Goal: Task Accomplishment & Management: Manage account settings

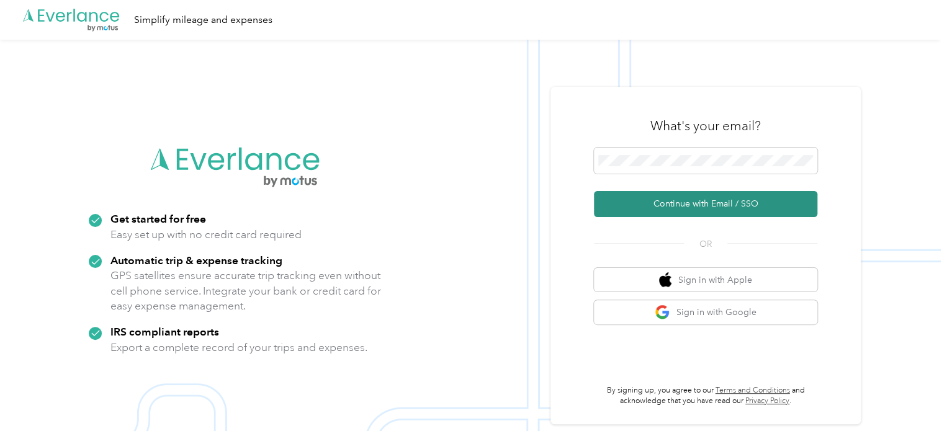
click at [695, 203] on button "Continue with Email / SSO" at bounding box center [705, 204] width 223 height 26
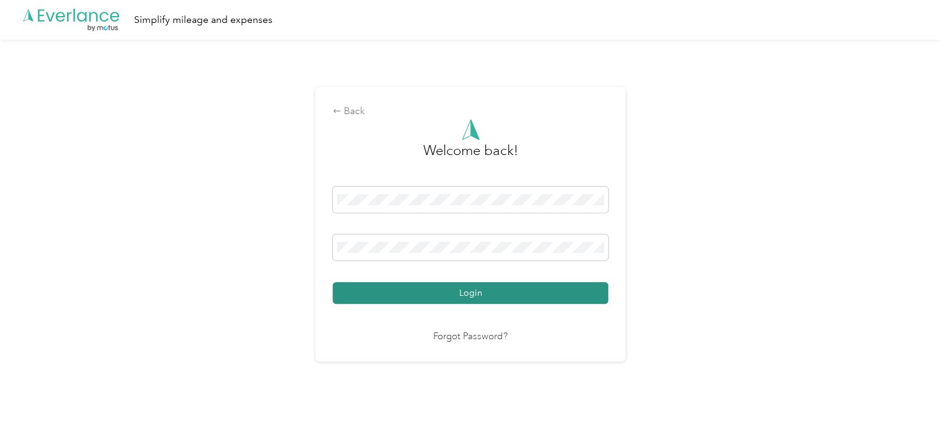
click at [467, 297] on button "Login" at bounding box center [471, 293] width 276 height 22
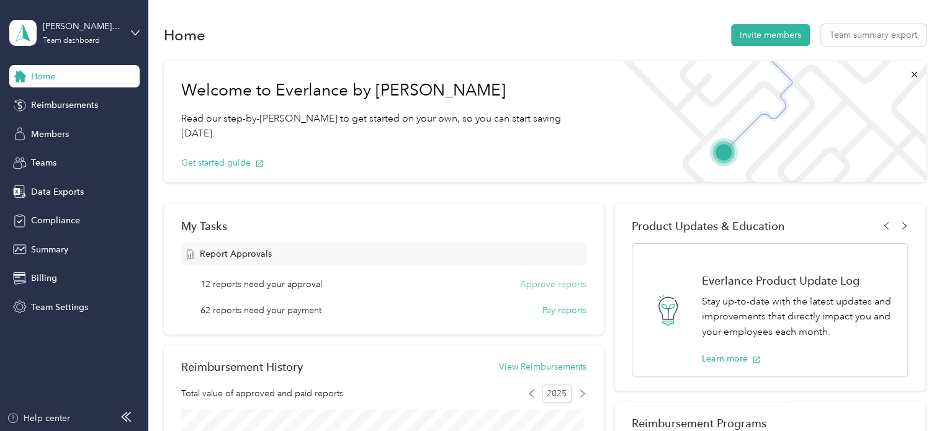
click at [550, 284] on button "Approve reports" at bounding box center [553, 284] width 66 height 13
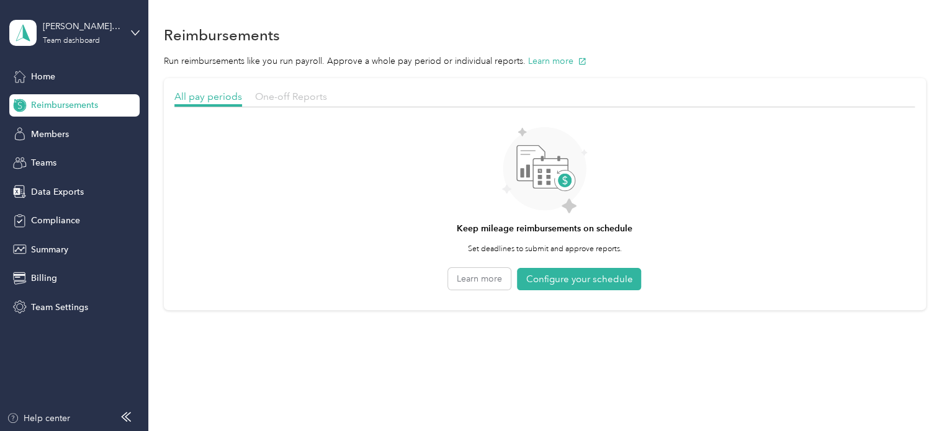
click at [297, 97] on span "One-off Reports" at bounding box center [291, 97] width 72 height 12
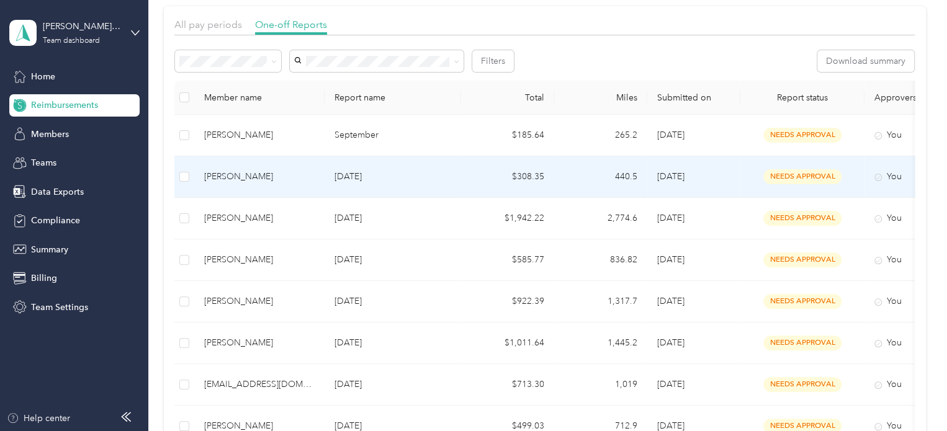
scroll to position [78, 0]
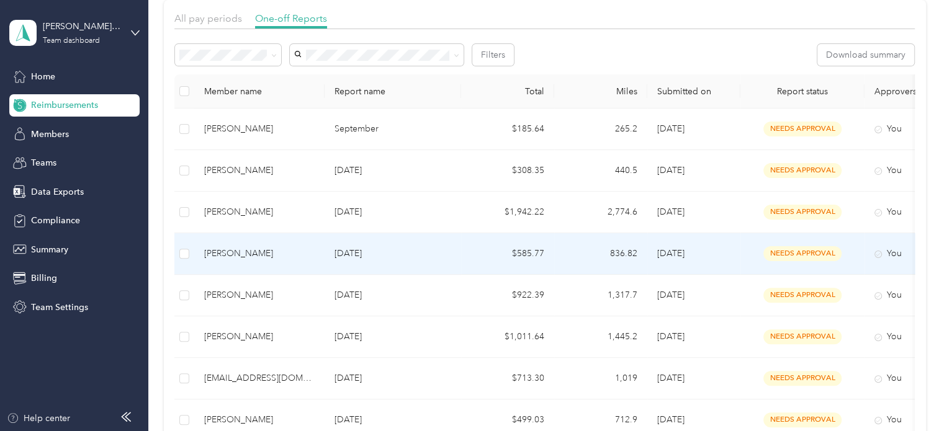
click at [243, 254] on div "[PERSON_NAME]" at bounding box center [259, 254] width 110 height 14
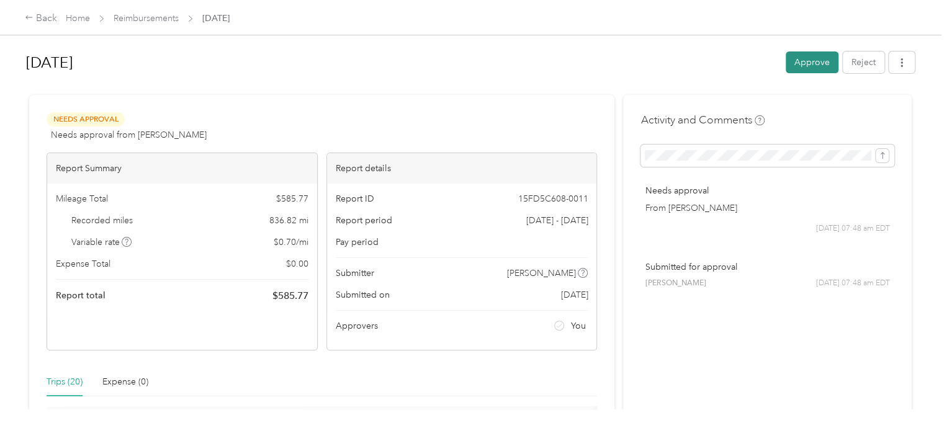
click at [813, 63] on button "Approve" at bounding box center [812, 63] width 53 height 22
